Goal: Information Seeking & Learning: Learn about a topic

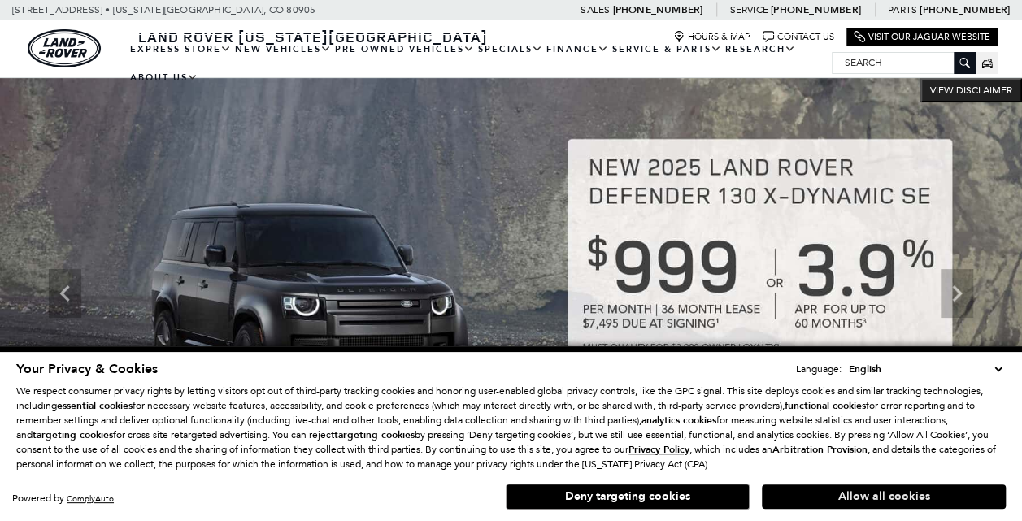
click at [837, 500] on button "Allow all cookies" at bounding box center [884, 497] width 244 height 24
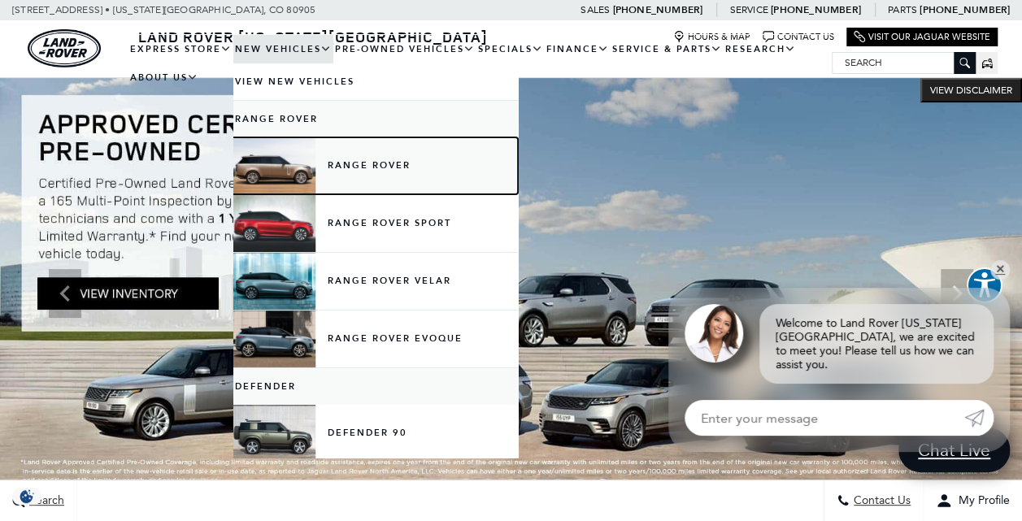
click at [346, 164] on link "Range Rover" at bounding box center [375, 165] width 285 height 57
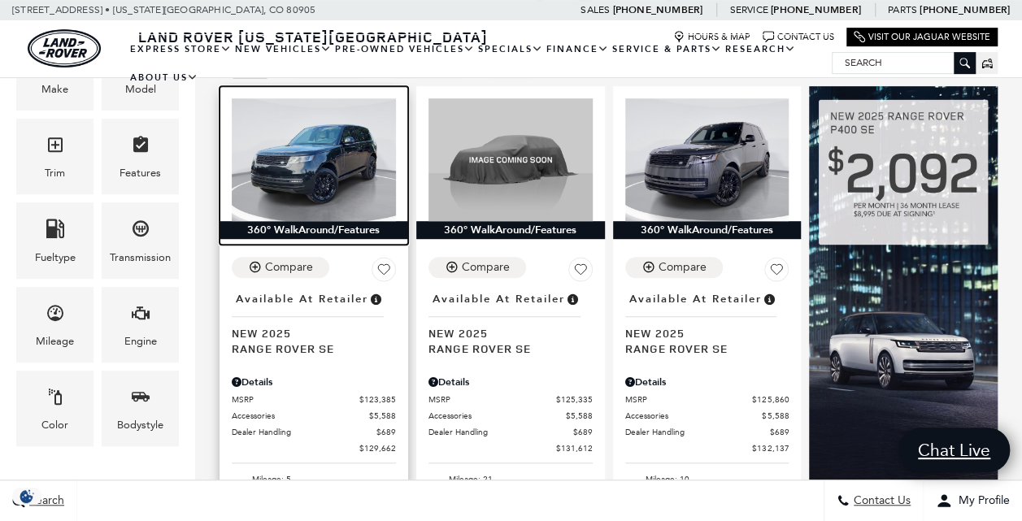
click at [291, 121] on img at bounding box center [314, 159] width 164 height 123
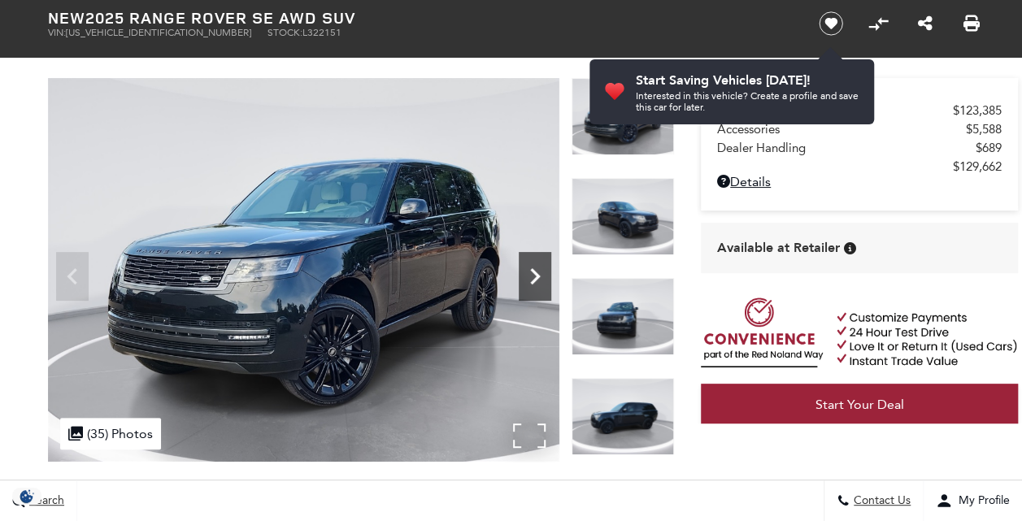
click at [530, 278] on icon "Next" at bounding box center [535, 276] width 33 height 33
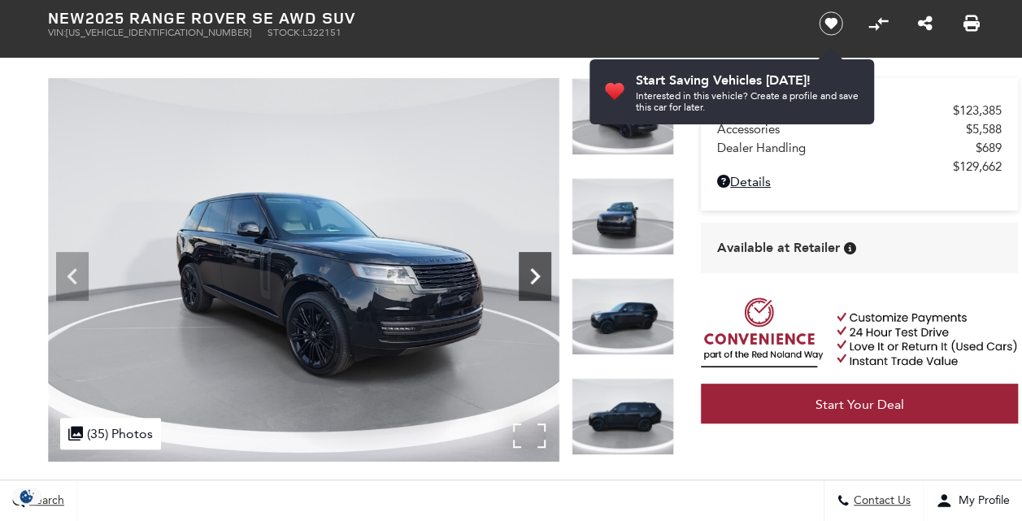
click at [530, 278] on icon "Next" at bounding box center [535, 276] width 33 height 33
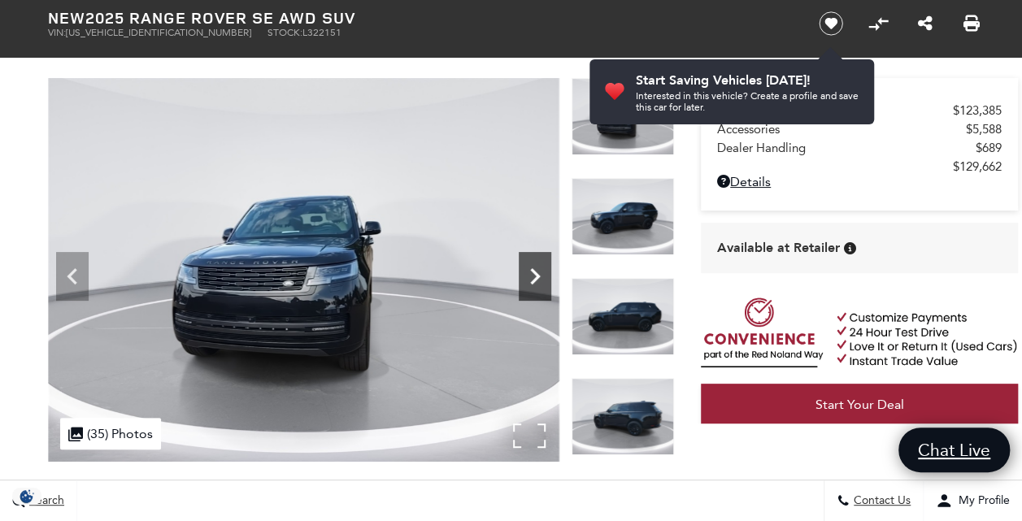
click at [530, 278] on icon "Next" at bounding box center [535, 276] width 33 height 33
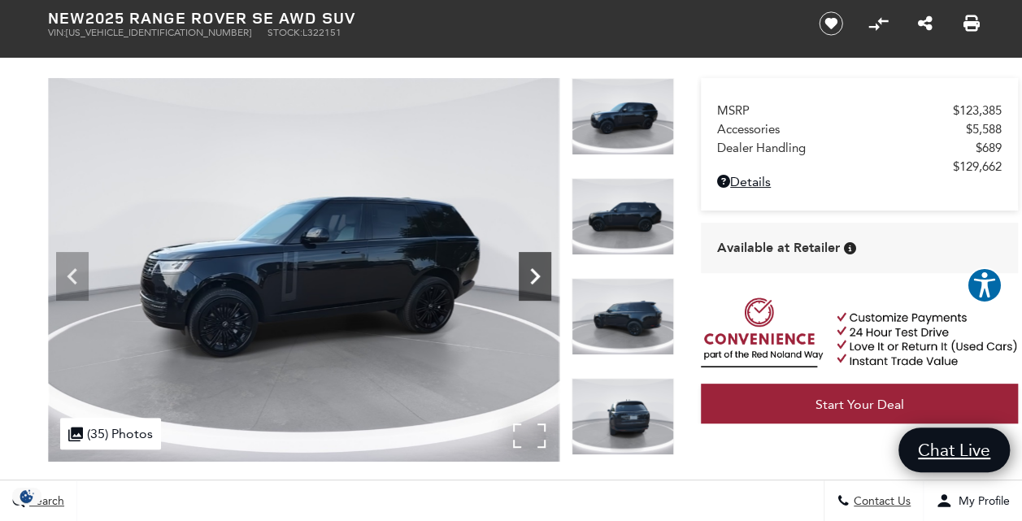
click at [524, 281] on icon "Next" at bounding box center [535, 276] width 33 height 33
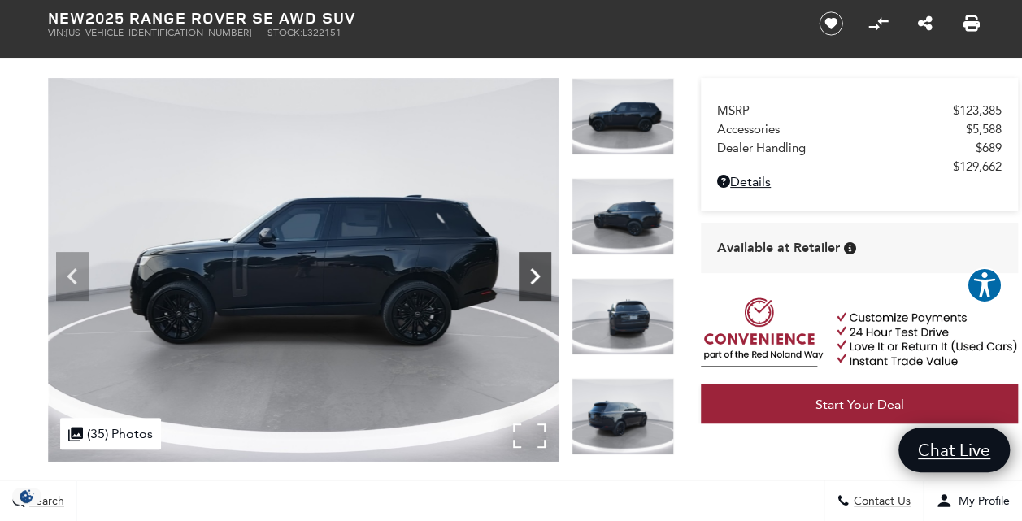
click at [537, 278] on icon "Next" at bounding box center [535, 276] width 10 height 16
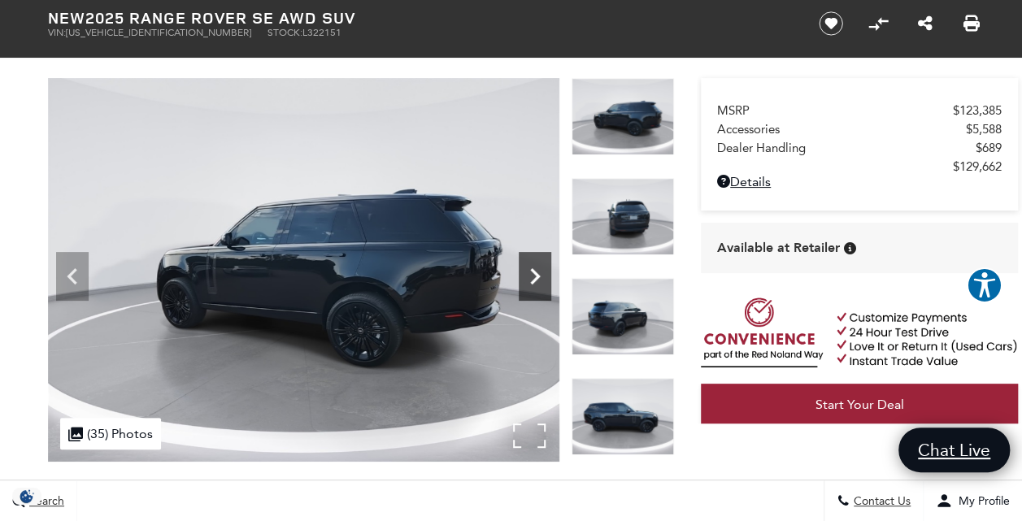
click at [537, 278] on icon "Next" at bounding box center [535, 276] width 10 height 16
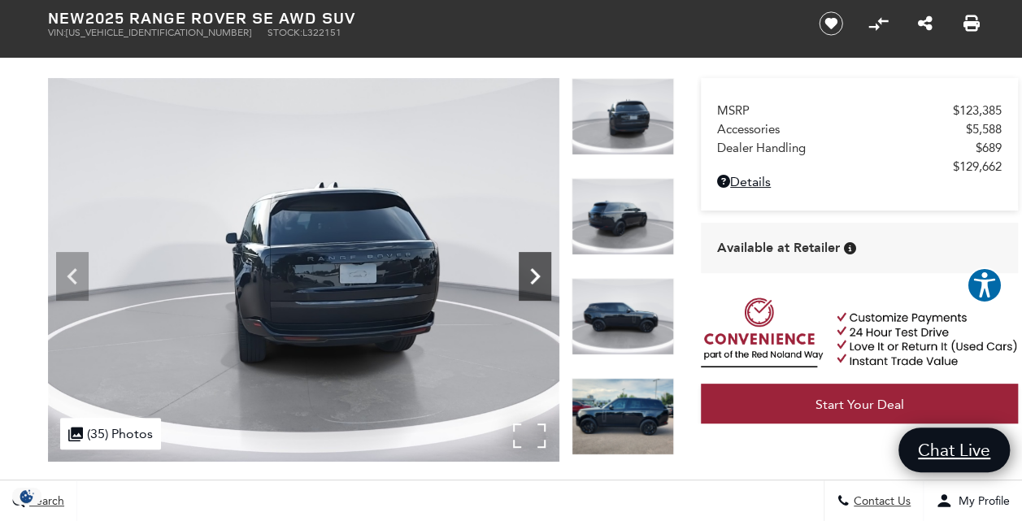
click at [537, 278] on icon "Next" at bounding box center [535, 276] width 10 height 16
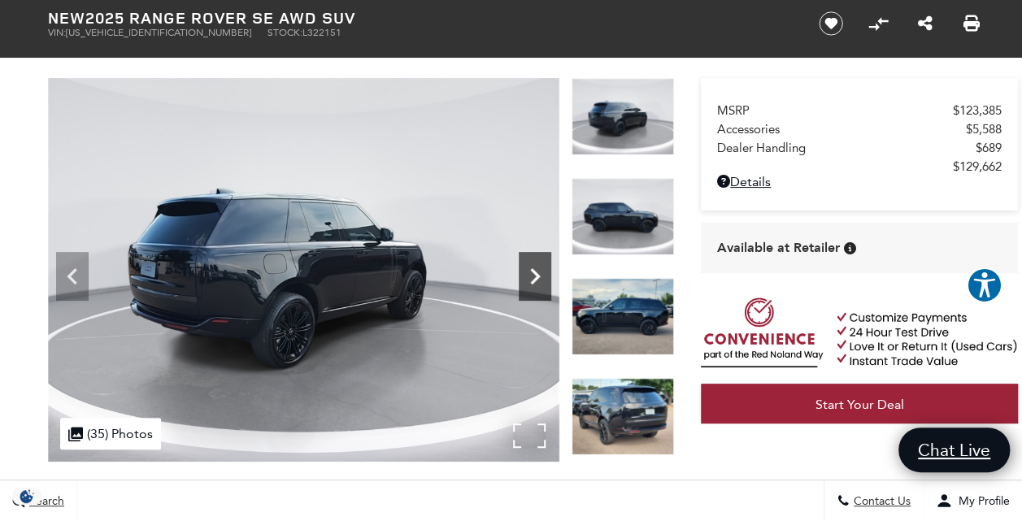
click at [537, 278] on icon "Next" at bounding box center [535, 276] width 10 height 16
